Goal: Task Accomplishment & Management: Complete application form

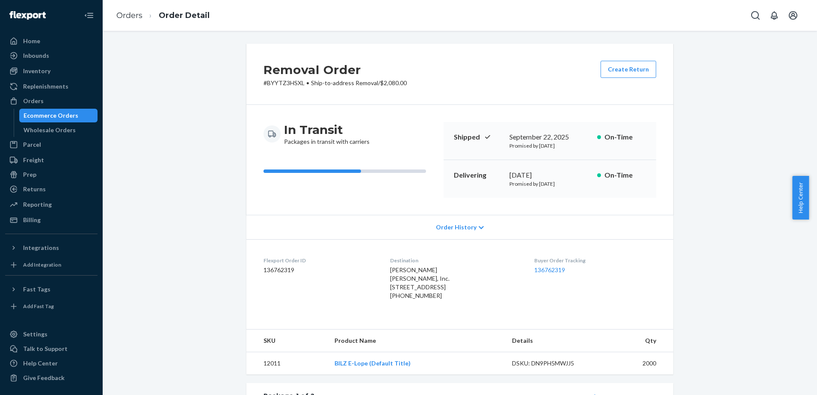
scroll to position [11, 0]
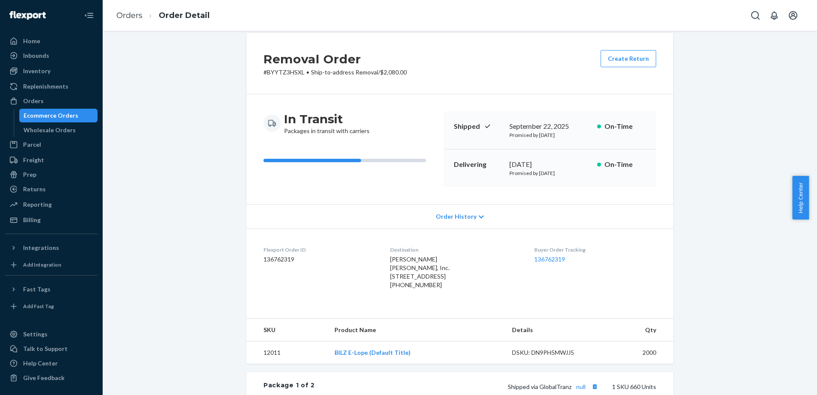
click at [44, 127] on div "Wholesale Orders" at bounding box center [50, 130] width 52 height 9
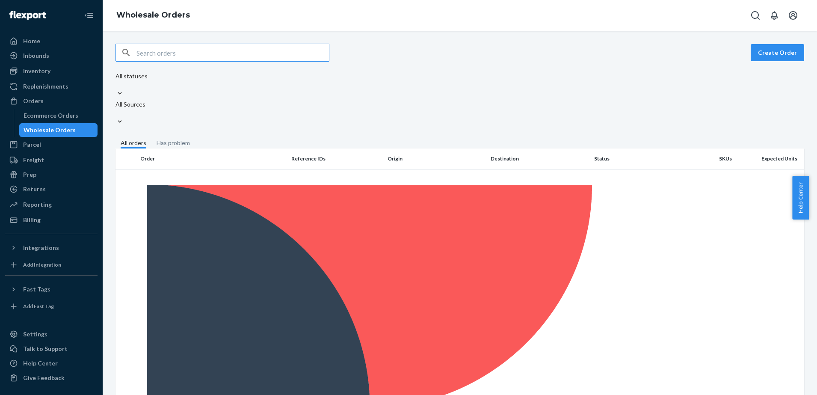
click at [63, 117] on div "Ecommerce Orders" at bounding box center [51, 115] width 55 height 9
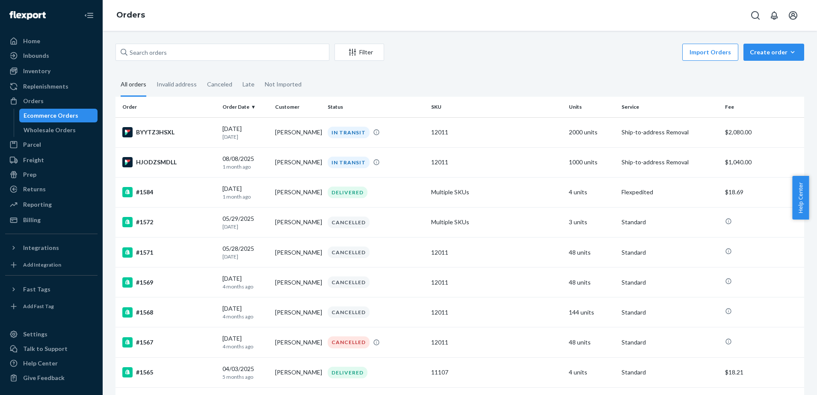
click at [72, 126] on div "Wholesale Orders" at bounding box center [58, 130] width 77 height 12
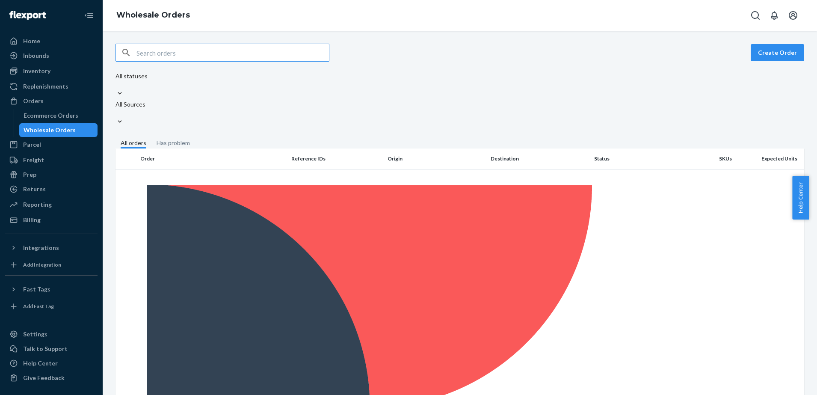
click at [772, 58] on button "Create Order" at bounding box center [777, 52] width 53 height 17
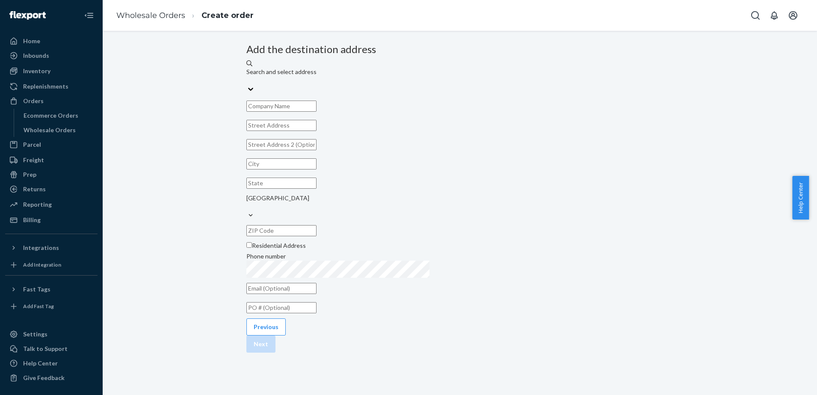
click at [463, 85] on div "Search and select address" at bounding box center [459, 76] width 427 height 17
click at [247, 85] on input "Search and select address" at bounding box center [246, 80] width 1 height 9
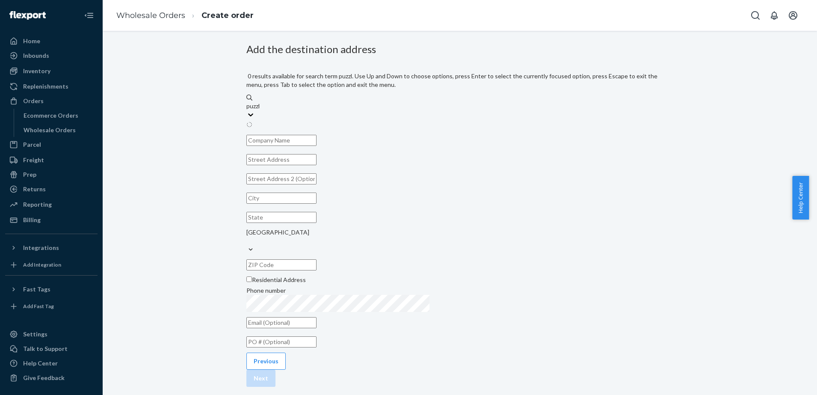
type input "puzzle"
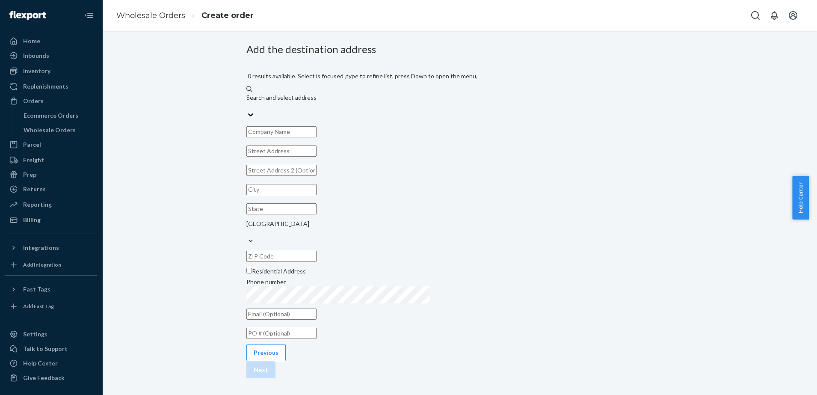
drag, startPoint x: 451, startPoint y: 92, endPoint x: 359, endPoint y: 105, distance: 92.1
click at [359, 105] on div "Add the destination address 0 results available. Select is focused ,type to ref…" at bounding box center [459, 193] width 427 height 298
click at [389, 127] on div "0 results available. Select is focused ,type to refine list, press Down to open…" at bounding box center [459, 191] width 427 height 264
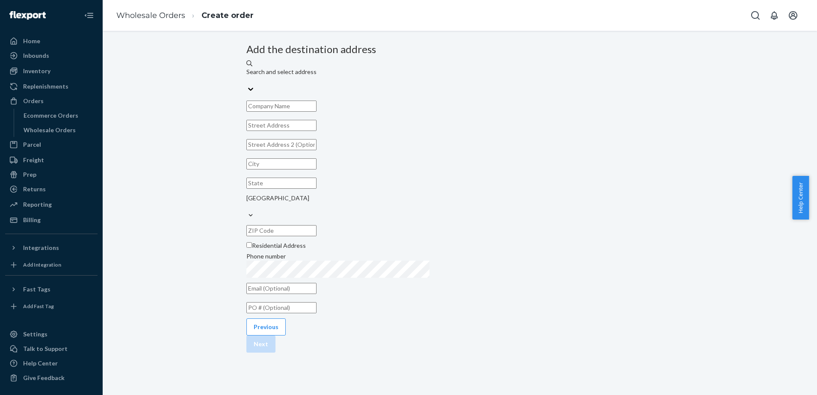
click at [317, 112] on input "text" at bounding box center [281, 106] width 70 height 11
type input "Puzzles Plus"
click at [317, 131] on input "text" at bounding box center [281, 125] width 70 height 11
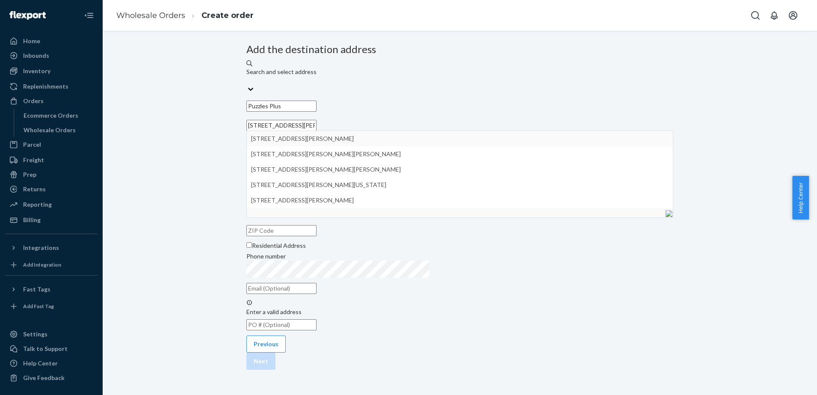
type input "[STREET_ADDRESS][PERSON_NAME]"
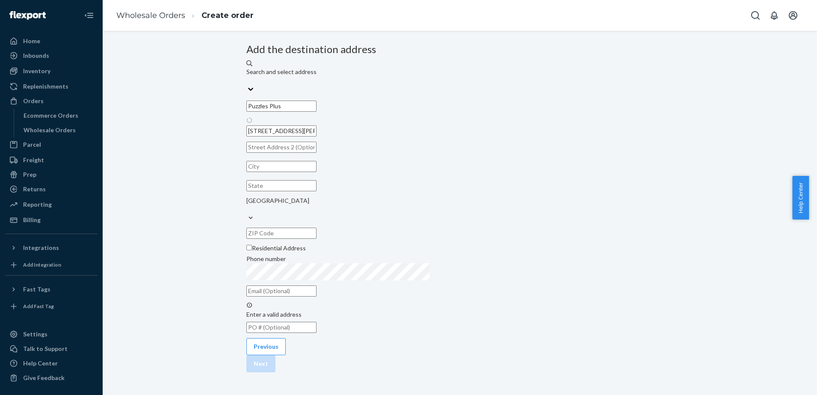
type input "Beavercreek"
type input "OH"
type input "45440"
type input "[STREET_ADDRESS][PERSON_NAME]"
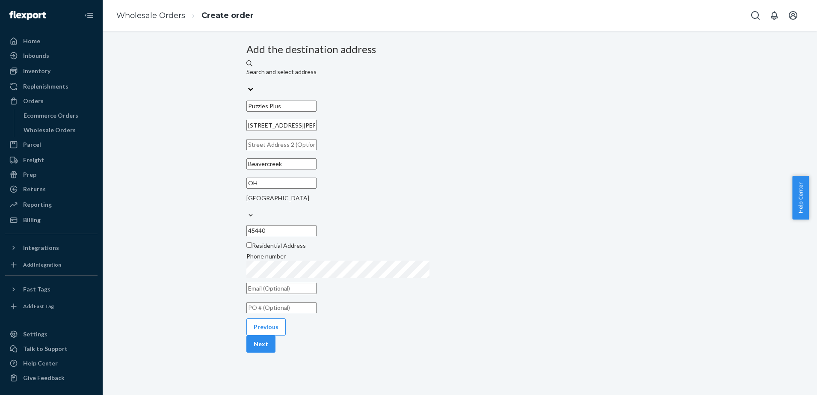
click at [276, 353] on button "Next" at bounding box center [260, 343] width 29 height 17
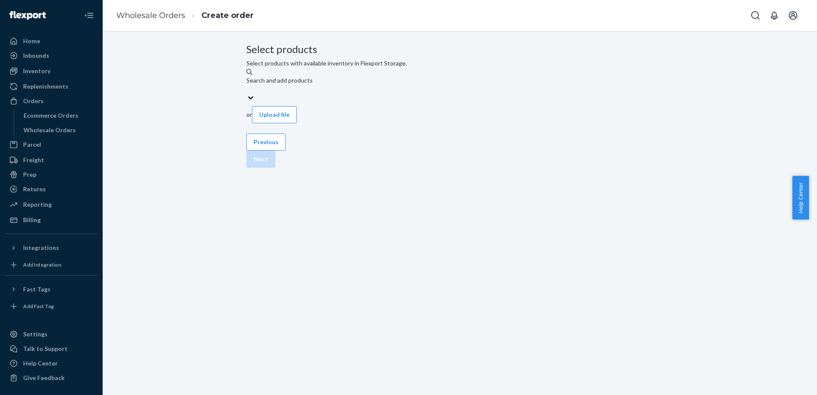
click at [483, 93] on div "Search and add products" at bounding box center [459, 84] width 427 height 17
click at [247, 93] on input "Search and add products" at bounding box center [246, 89] width 1 height 9
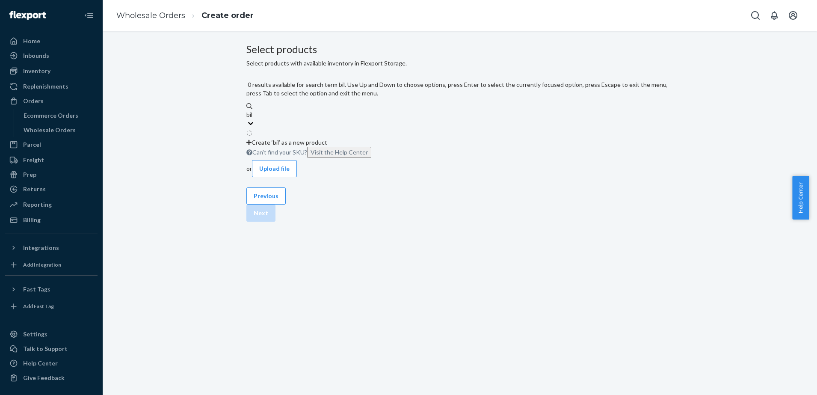
type input "bilz"
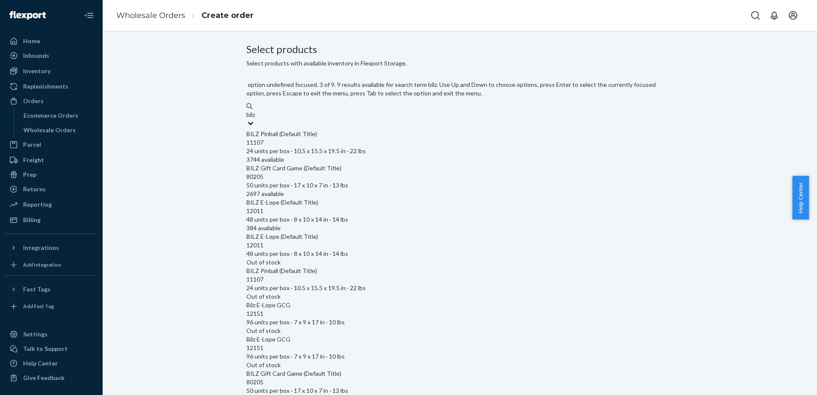
click at [380, 207] on div "12011" at bounding box center [459, 211] width 427 height 9
click at [256, 119] on input "bilz" at bounding box center [251, 114] width 10 height 9
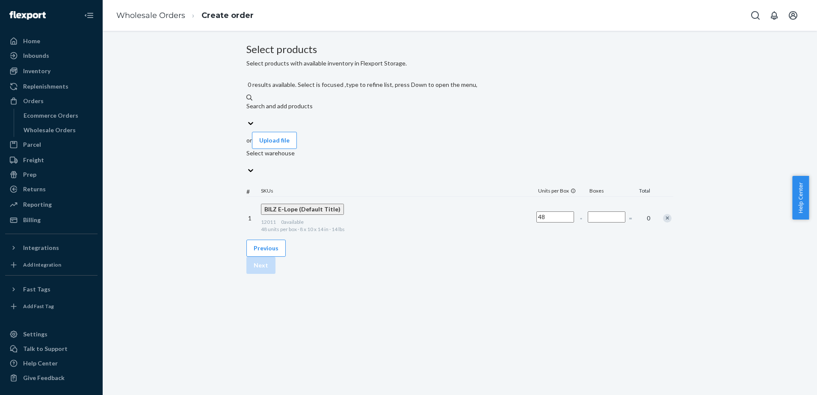
click at [588, 211] on input "Number of boxes" at bounding box center [607, 216] width 38 height 11
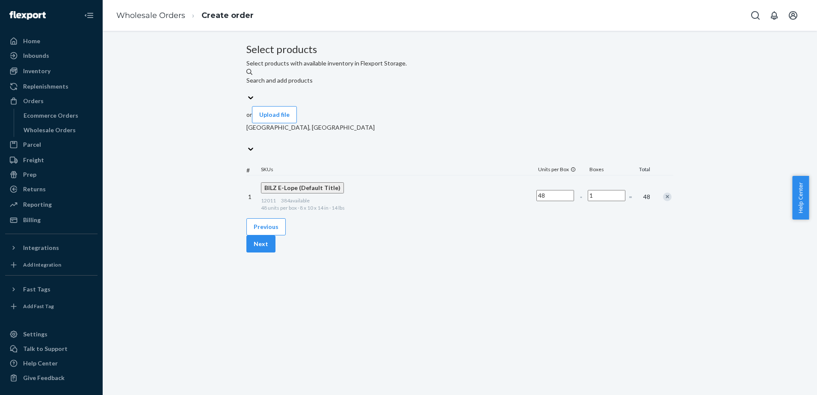
type input "1"
click at [569, 218] on div "Select products Select products with available inventory in Flexport Storage. S…" at bounding box center [459, 131] width 427 height 175
click at [276, 252] on button "Next" at bounding box center [260, 243] width 29 height 17
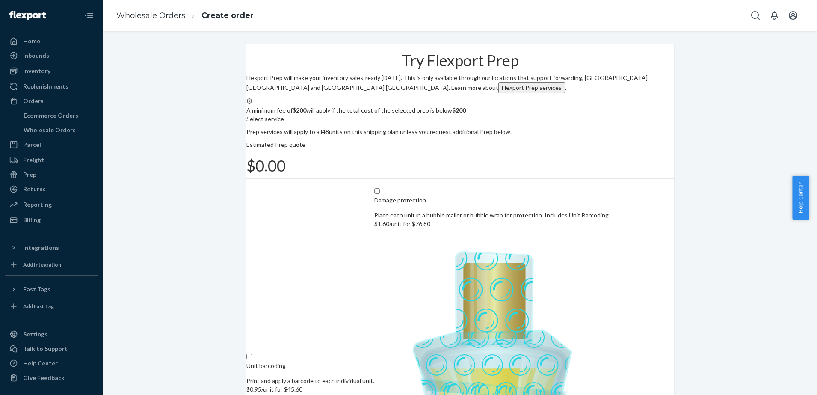
scroll to position [49, 0]
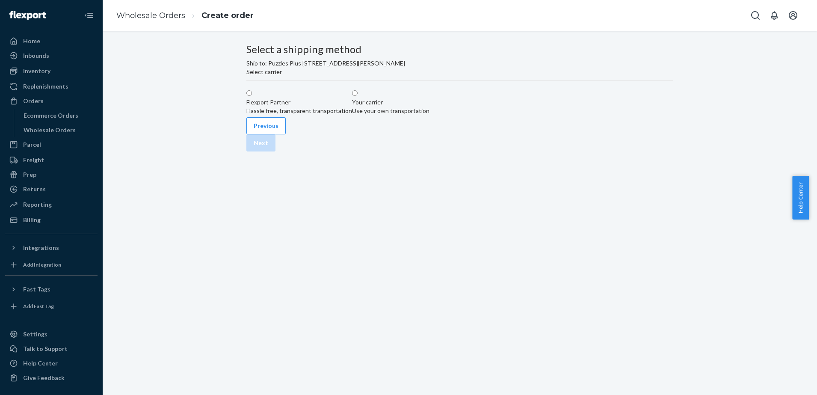
click at [252, 97] on span at bounding box center [252, 93] width 0 height 7
click at [252, 96] on input "Flexport Partner Hassle free, transparent transportation" at bounding box center [249, 93] width 6 height 6
radio input "true"
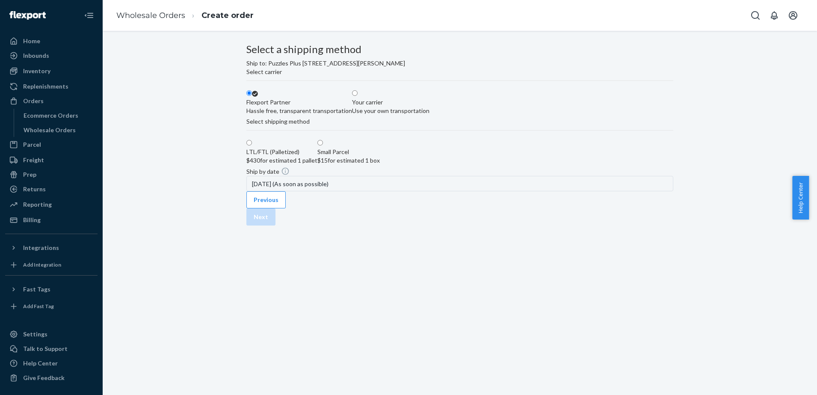
click at [323, 147] on span at bounding box center [323, 142] width 0 height 7
click at [323, 145] on input "Small Parcel $15 for estimated 1 box" at bounding box center [320, 143] width 6 height 6
radio input "true"
click at [276, 225] on button "Next" at bounding box center [260, 216] width 29 height 17
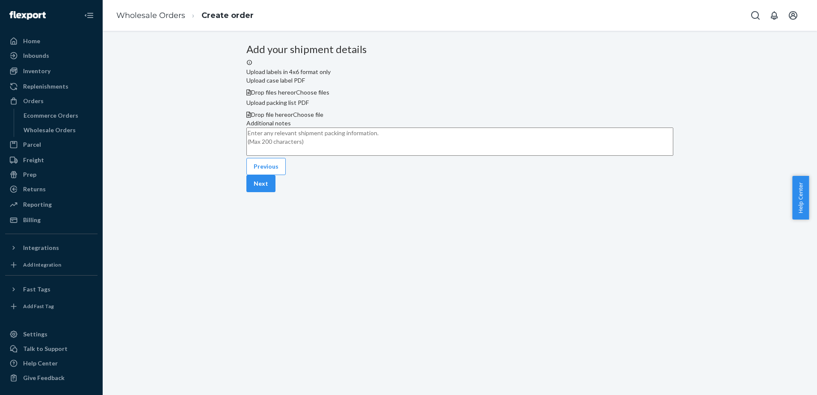
click at [276, 192] on button "Next" at bounding box center [260, 183] width 29 height 17
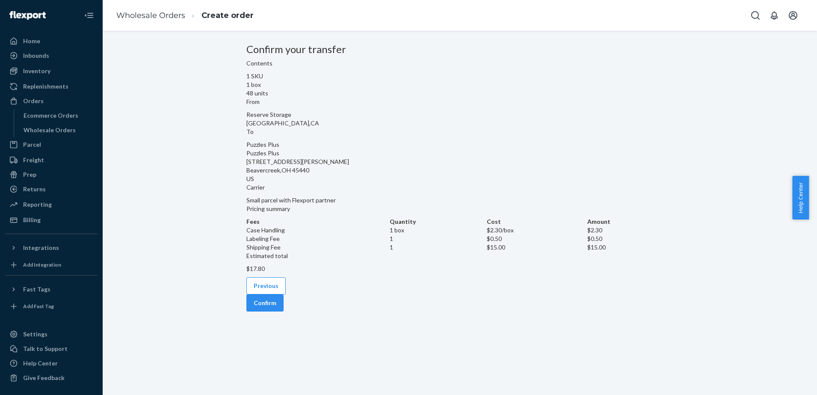
click at [284, 294] on button "Confirm" at bounding box center [264, 302] width 37 height 17
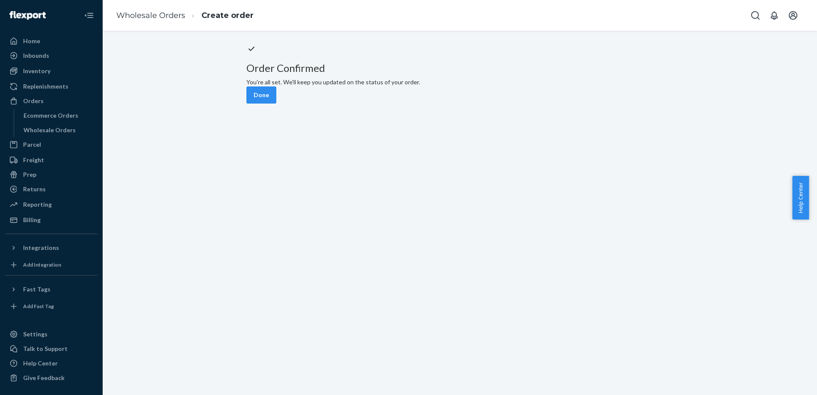
click at [276, 104] on button "Done" at bounding box center [261, 94] width 30 height 17
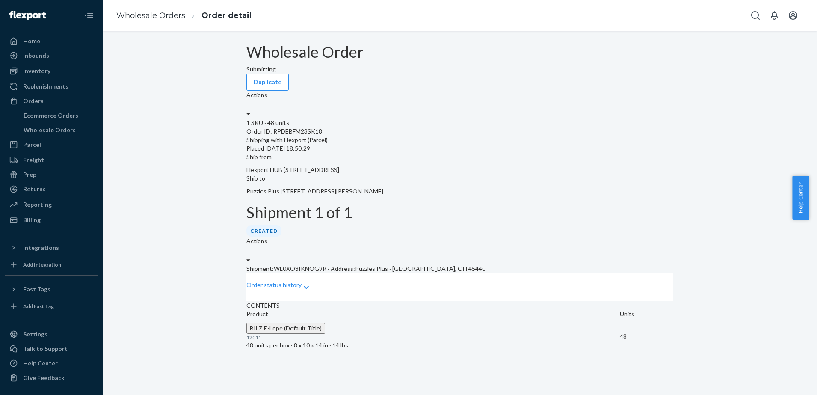
click at [250, 111] on icon at bounding box center [248, 114] width 4 height 6
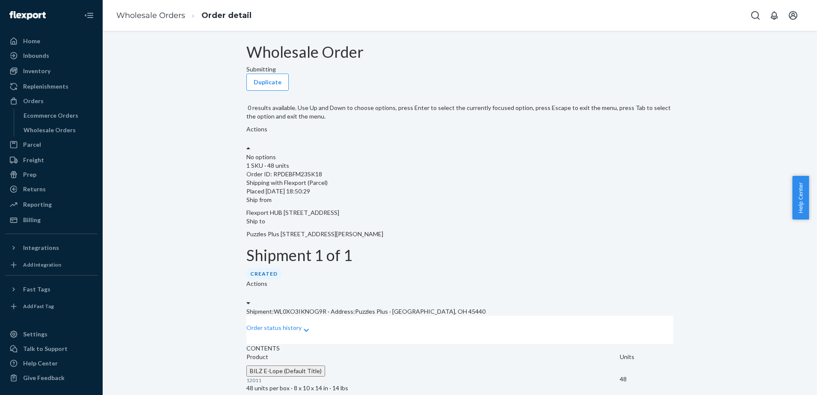
click at [638, 217] on div "Ship to Puzzles Plus [STREET_ADDRESS][PERSON_NAME]" at bounding box center [459, 227] width 427 height 21
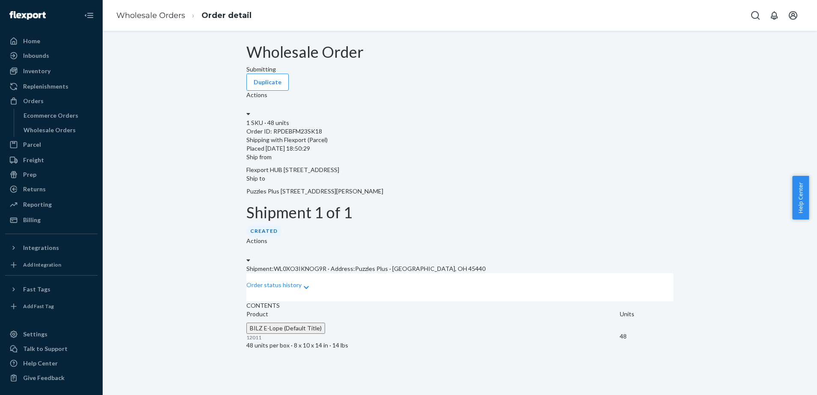
click at [250, 256] on div at bounding box center [248, 260] width 4 height 9
click at [627, 174] on div "Ship to Puzzles Plus [STREET_ADDRESS][PERSON_NAME]" at bounding box center [459, 184] width 427 height 21
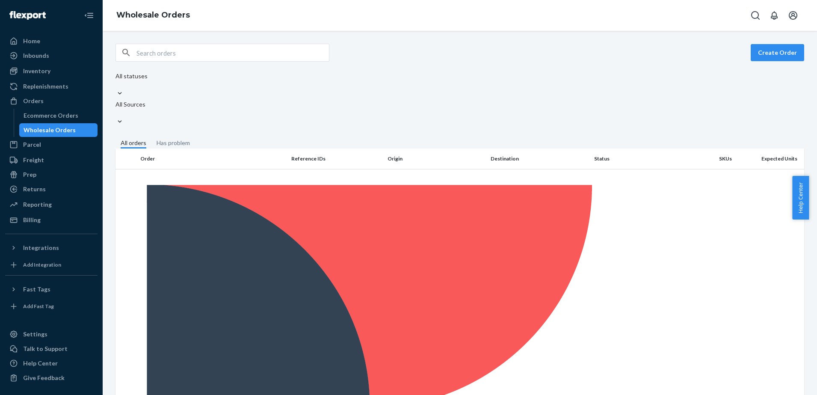
drag, startPoint x: 566, startPoint y: 166, endPoint x: 549, endPoint y: 160, distance: 17.5
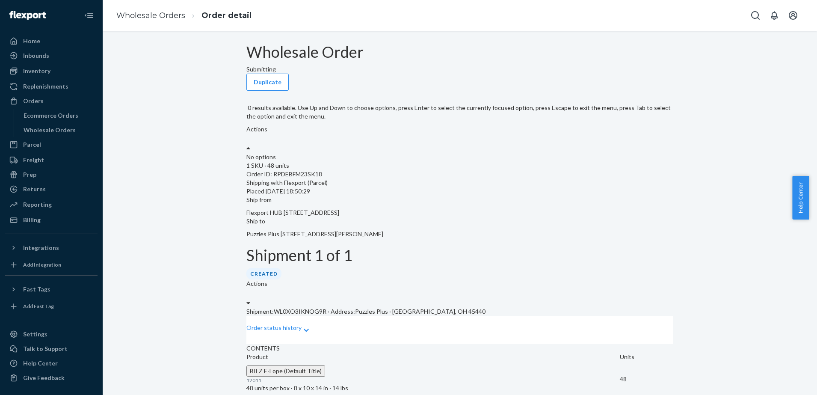
click at [640, 125] on div "Actions" at bounding box center [459, 134] width 427 height 19
click at [637, 153] on div "No options" at bounding box center [459, 157] width 427 height 9
click at [513, 105] on div "Wholesale Order Submitting Duplicate 0 results available. Use Up and Down to ch…" at bounding box center [459, 103] width 427 height 118
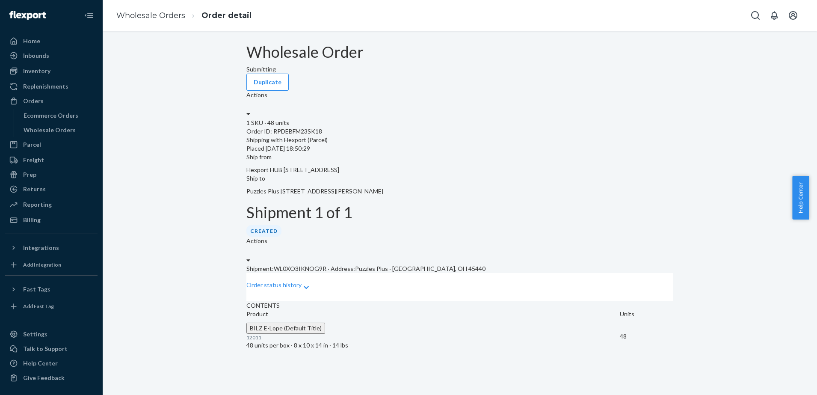
click at [52, 129] on div "Wholesale Orders" at bounding box center [50, 130] width 52 height 9
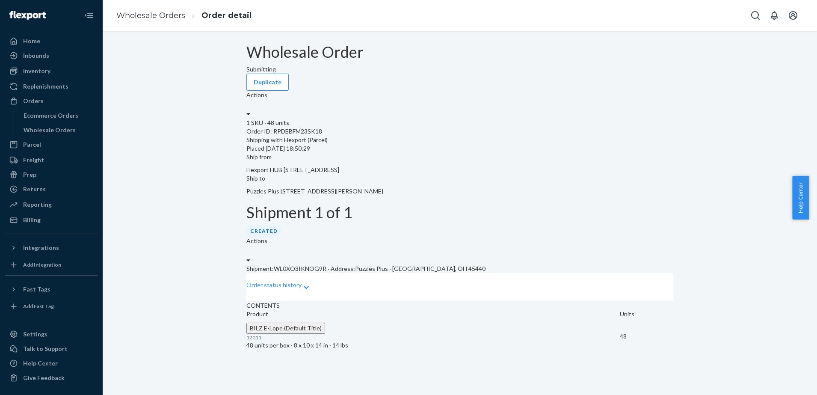
click at [635, 237] on div "Actions" at bounding box center [459, 251] width 427 height 28
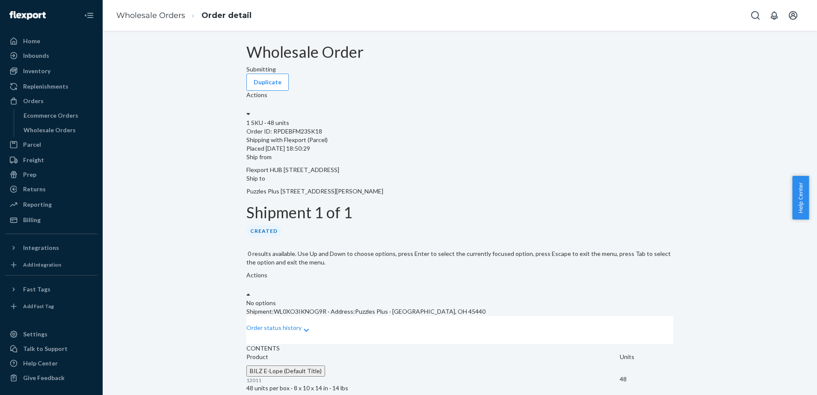
click at [636, 271] on div "Actions" at bounding box center [459, 285] width 427 height 28
click at [294, 323] on p "Order status history" at bounding box center [273, 327] width 55 height 9
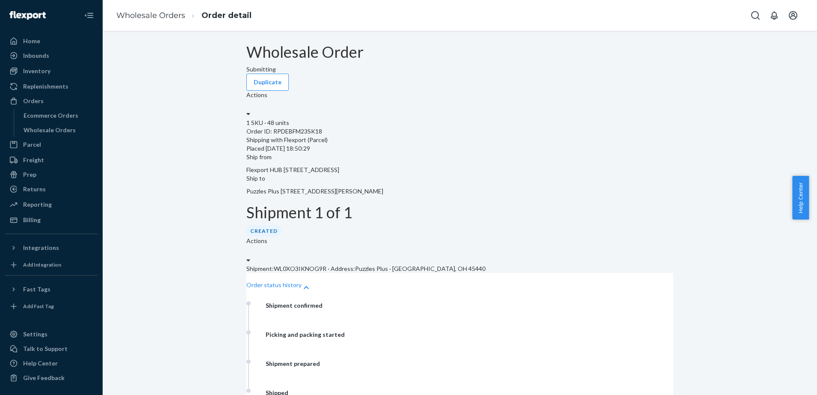
click at [294, 281] on p "Order status history" at bounding box center [273, 285] width 55 height 9
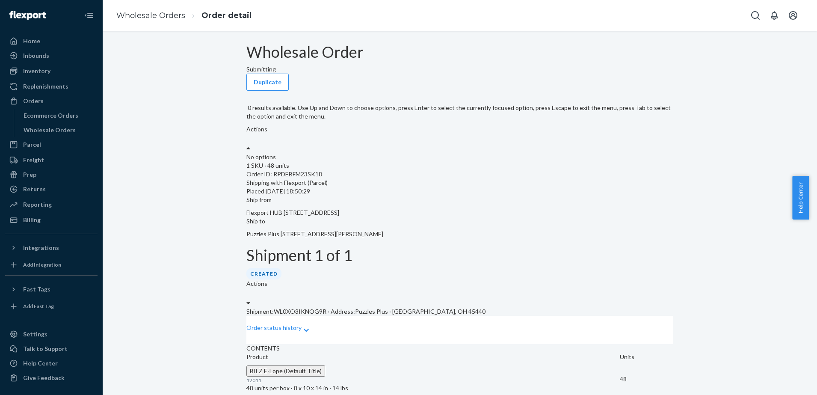
click at [250, 145] on icon at bounding box center [248, 148] width 4 height 6
